Goal: Transaction & Acquisition: Purchase product/service

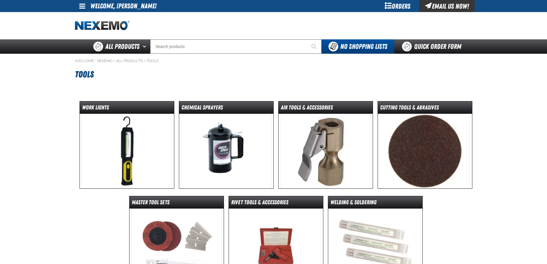
click at [318, 135] on img at bounding box center [325, 151] width 90 height 75
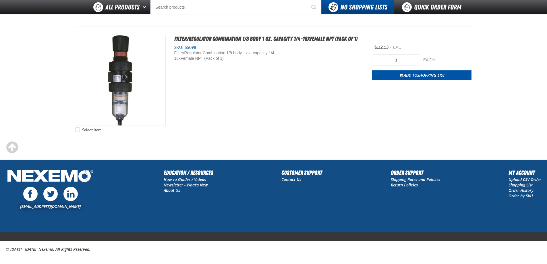
scroll to position [61, 0]
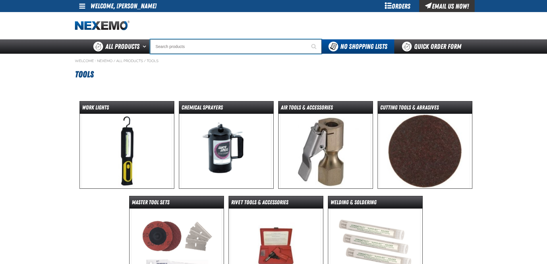
click at [189, 46] on input "Search" at bounding box center [235, 46] width 171 height 14
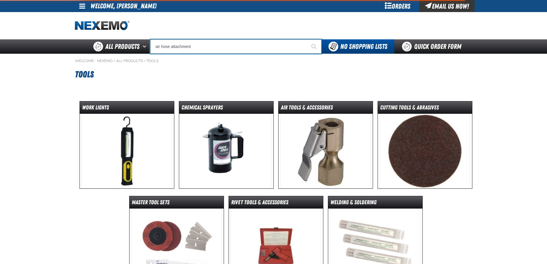
type input "air hose attachment"
click at [307, 39] on button "Start Searching" at bounding box center [314, 46] width 14 height 14
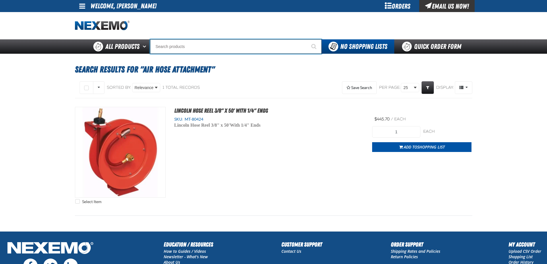
click at [196, 45] on input "Search" at bounding box center [235, 46] width 171 height 14
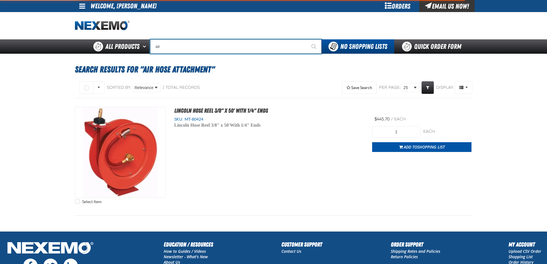
type input "air"
type input "air COND"
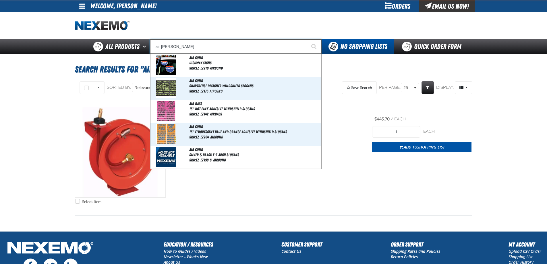
type input "air chuck"
click at [307, 39] on button "Start Searching" at bounding box center [314, 46] width 14 height 14
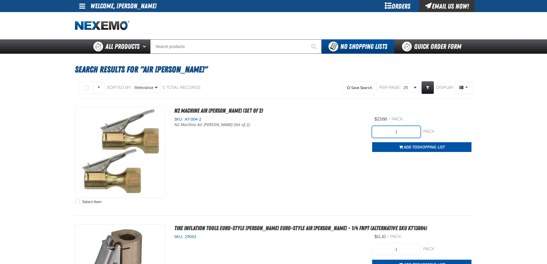
click at [401, 133] on input "1" at bounding box center [396, 131] width 48 height 11
type input "2"
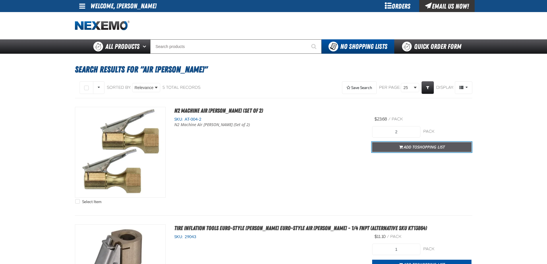
click at [404, 143] on button "Add to Shopping List" at bounding box center [421, 147] width 99 height 10
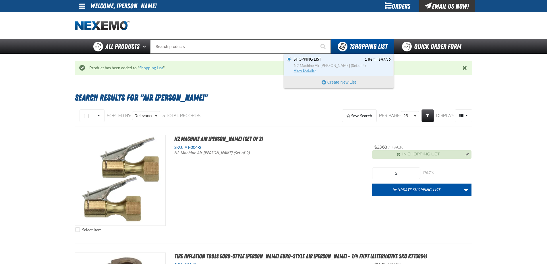
click at [334, 61] on span "Shopping List 1 Item | $47.36" at bounding box center [342, 59] width 97 height 5
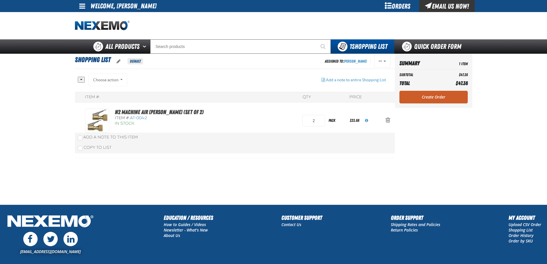
click at [49, 94] on main "Shopping List Default Assigned To: Ricardo Hernandez Reassign Duplicate Delete" at bounding box center [273, 129] width 547 height 151
drag, startPoint x: 440, startPoint y: 96, endPoint x: 432, endPoint y: 84, distance: 14.1
click at [440, 96] on link "Create Order" at bounding box center [433, 97] width 68 height 13
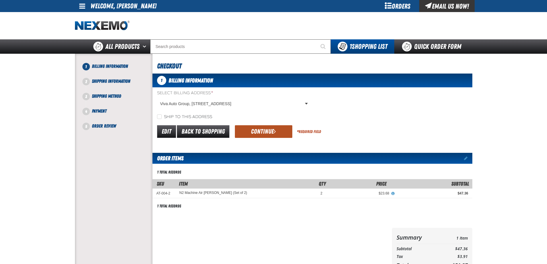
click at [257, 132] on button "Continue" at bounding box center [263, 131] width 57 height 13
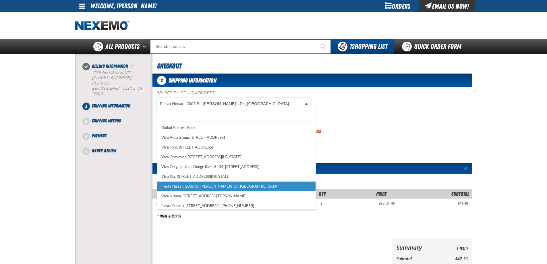
click at [190, 106] on body "Skip to Main Content Staging Site 5.1 Upgrade Site My Account My Account Suppor…" at bounding box center [273, 198] width 547 height 396
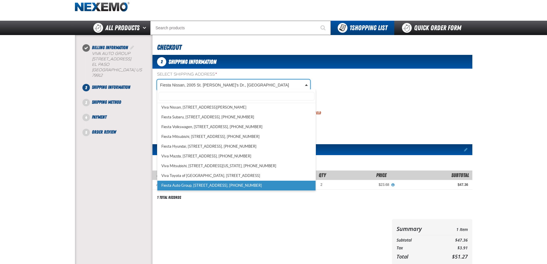
scroll to position [29, 0]
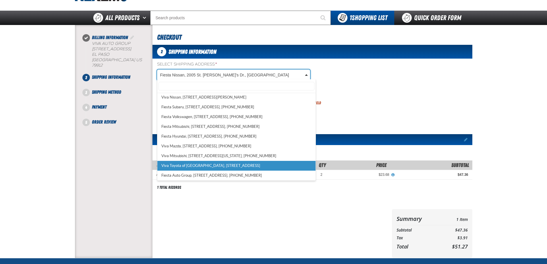
select select "a_484"
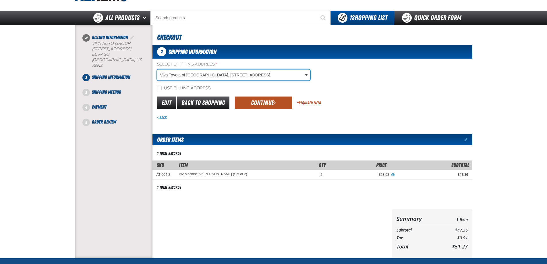
click at [266, 104] on button "Continue" at bounding box center [263, 102] width 57 height 13
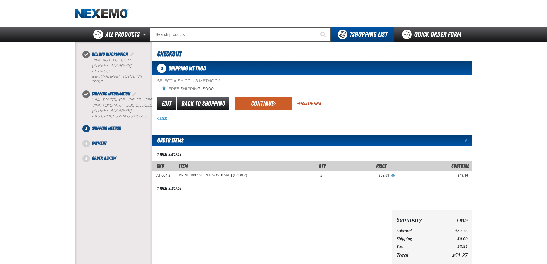
scroll to position [0, 0]
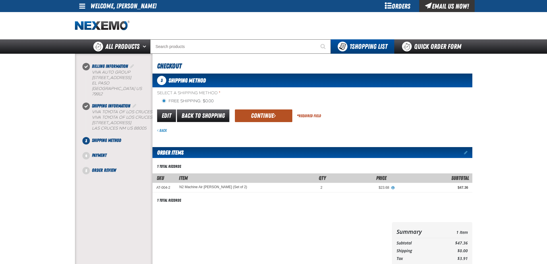
click at [262, 121] on button "Continue" at bounding box center [263, 115] width 57 height 13
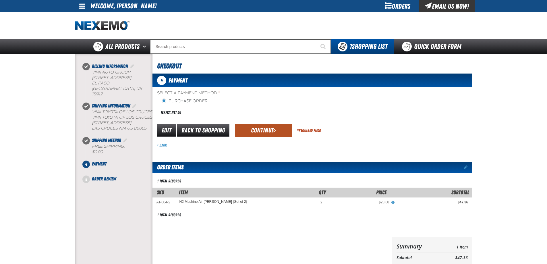
click at [239, 125] on button "Continue" at bounding box center [263, 130] width 57 height 13
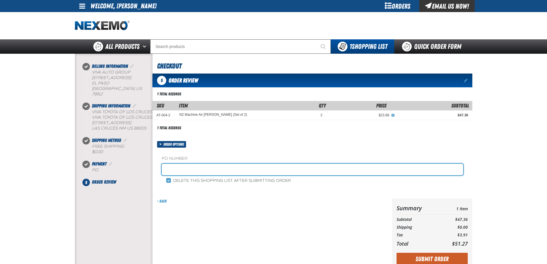
click at [211, 165] on input "text" at bounding box center [312, 169] width 301 height 11
type input "3100"
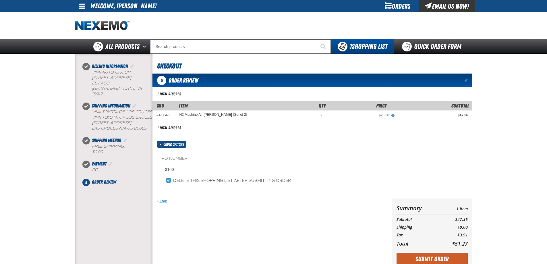
click at [262, 197] on form "Order options PO Number 3100 Delete this shopping list after submitting order B…" at bounding box center [312, 205] width 320 height 129
click at [430, 255] on button "Submit Order" at bounding box center [431, 259] width 71 height 13
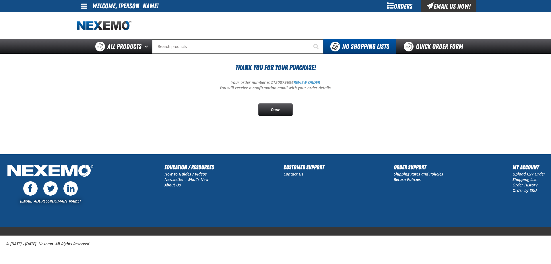
click at [278, 84] on p "Your order number is Z120079696 REVIEW ORDER" at bounding box center [275, 82] width 397 height 5
copy p "Z120079696"
click at [179, 20] on div at bounding box center [275, 25] width 397 height 27
click at [238, 37] on div at bounding box center [275, 25] width 397 height 27
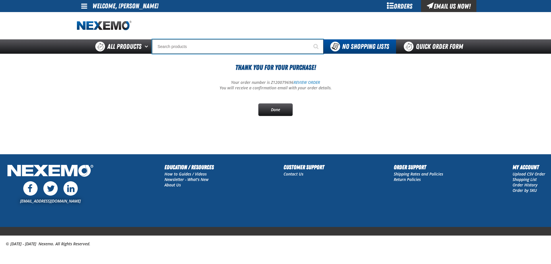
click at [236, 44] on input "Search" at bounding box center [237, 46] width 171 height 14
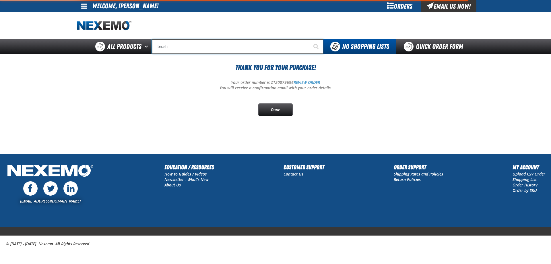
type input "brush"
click at [309, 39] on button "Start Searching" at bounding box center [316, 46] width 14 height 14
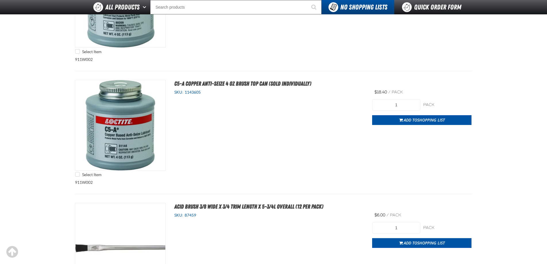
scroll to position [2935, 0]
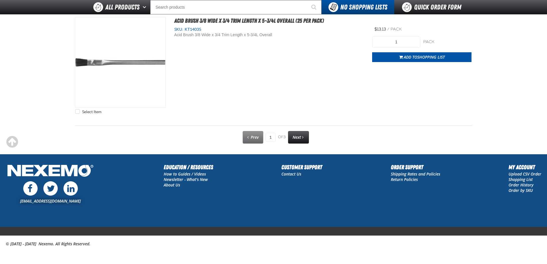
click at [300, 133] on link "Next" at bounding box center [298, 137] width 21 height 13
type input "2"
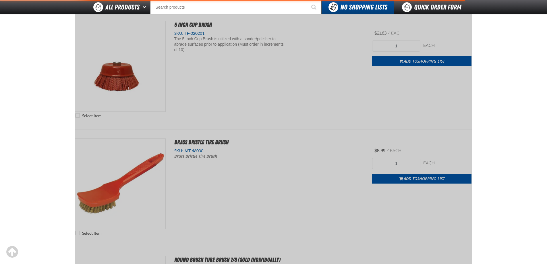
scroll to position [80, 0]
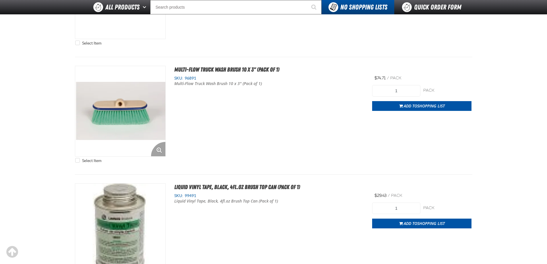
scroll to position [976, 0]
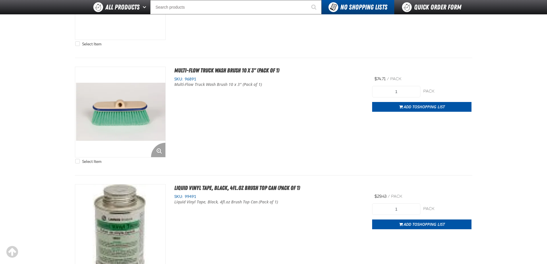
click at [146, 100] on img at bounding box center [120, 112] width 90 height 90
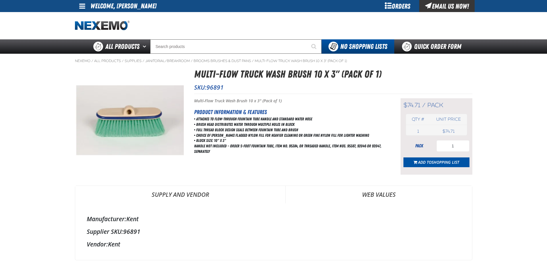
click at [35, 124] on main "Nexemo / All Products / Supplies /" at bounding box center [273, 243] width 547 height 378
